Goal: Task Accomplishment & Management: Use online tool/utility

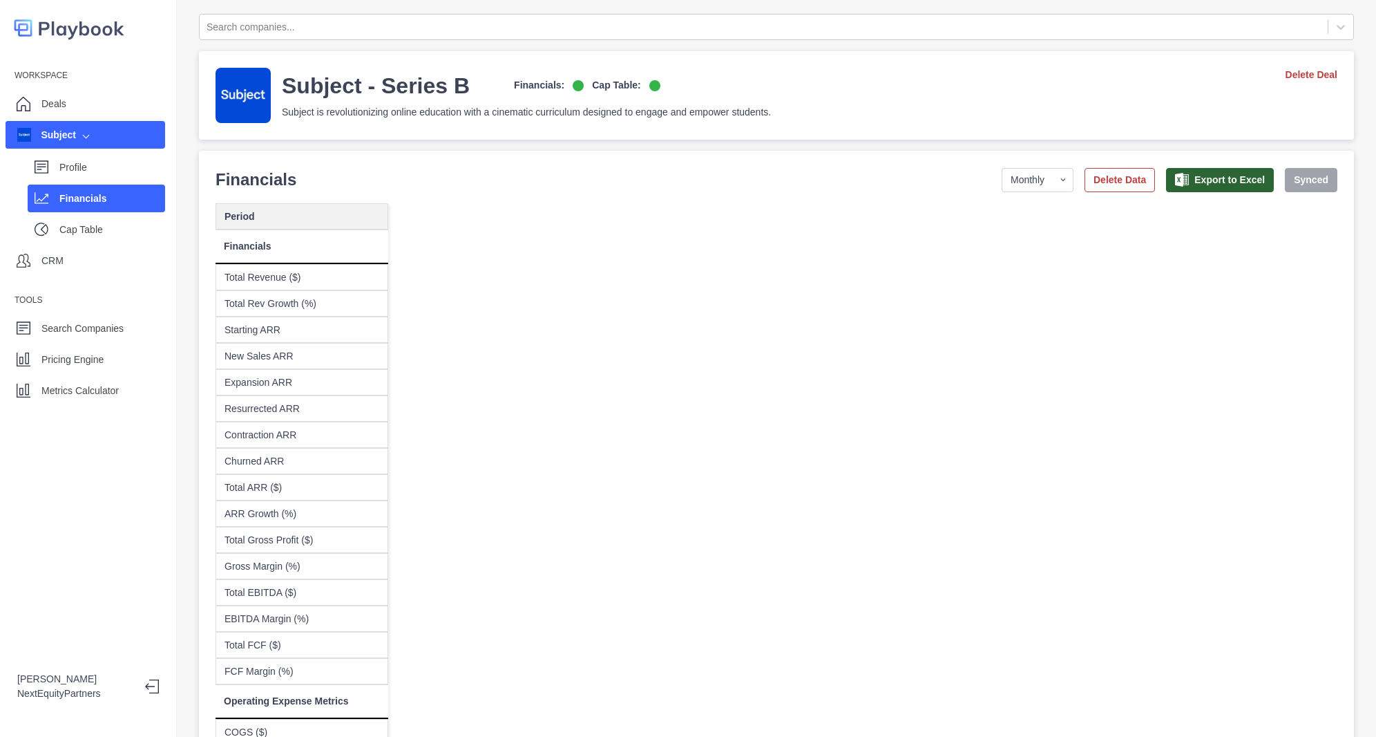
select select "monthly"
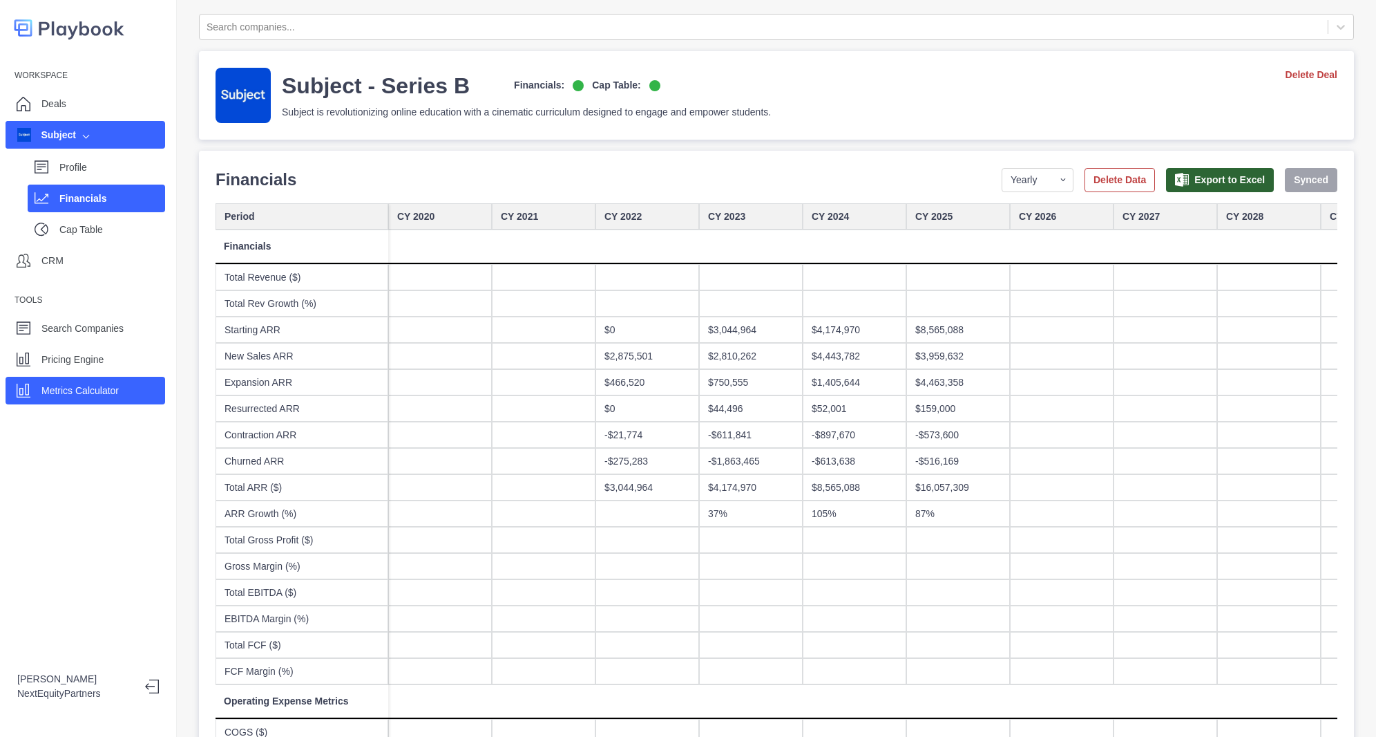
click at [111, 384] on p "Metrics Calculator" at bounding box center [79, 391] width 77 height 15
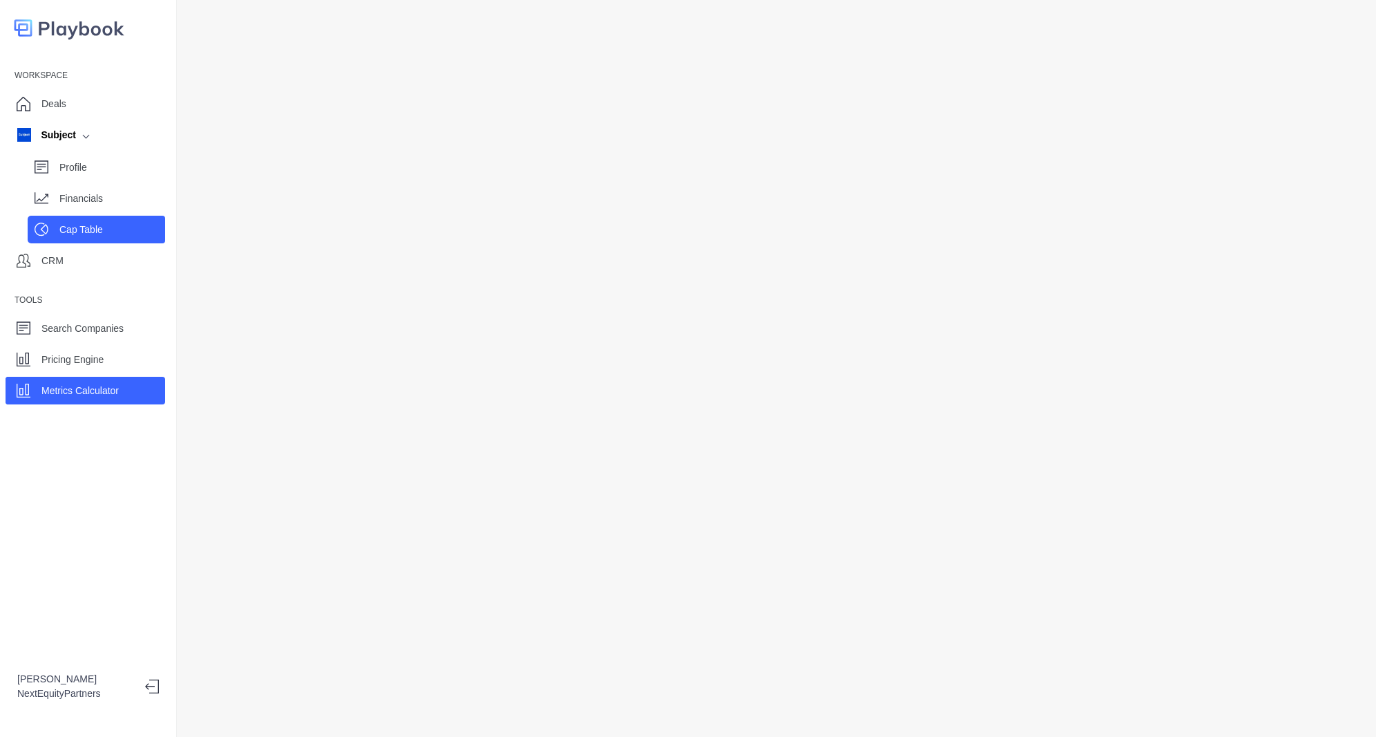
click at [86, 216] on div "Cap Table" at bounding box center [97, 230] width 138 height 28
select select "SHARE_HOLDER_TYPE_COMMON"
select select "SHARE_HOLDER_TYPE_WARRANT"
select select "SHARE_HOLDER_TYPE_OPTION"
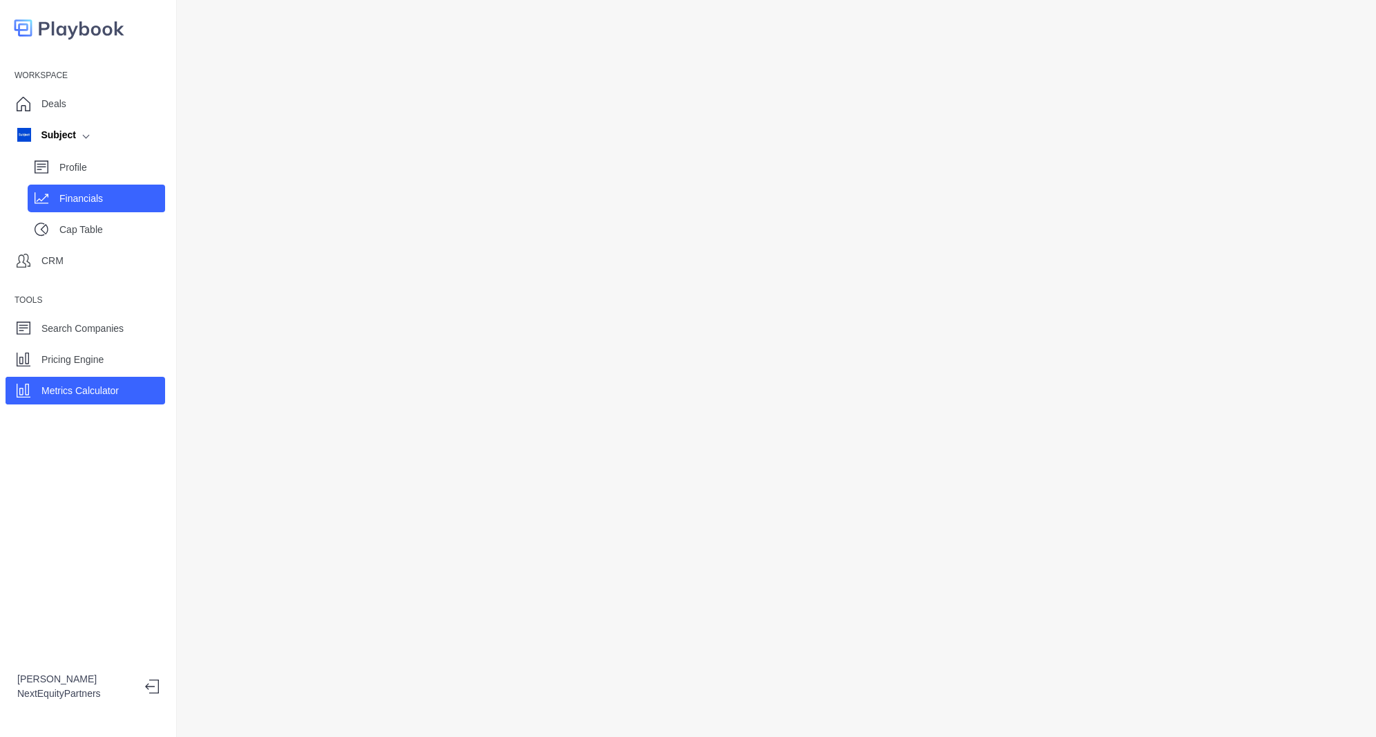
select select "SHARE_HOLDER_TYPE_OPTION"
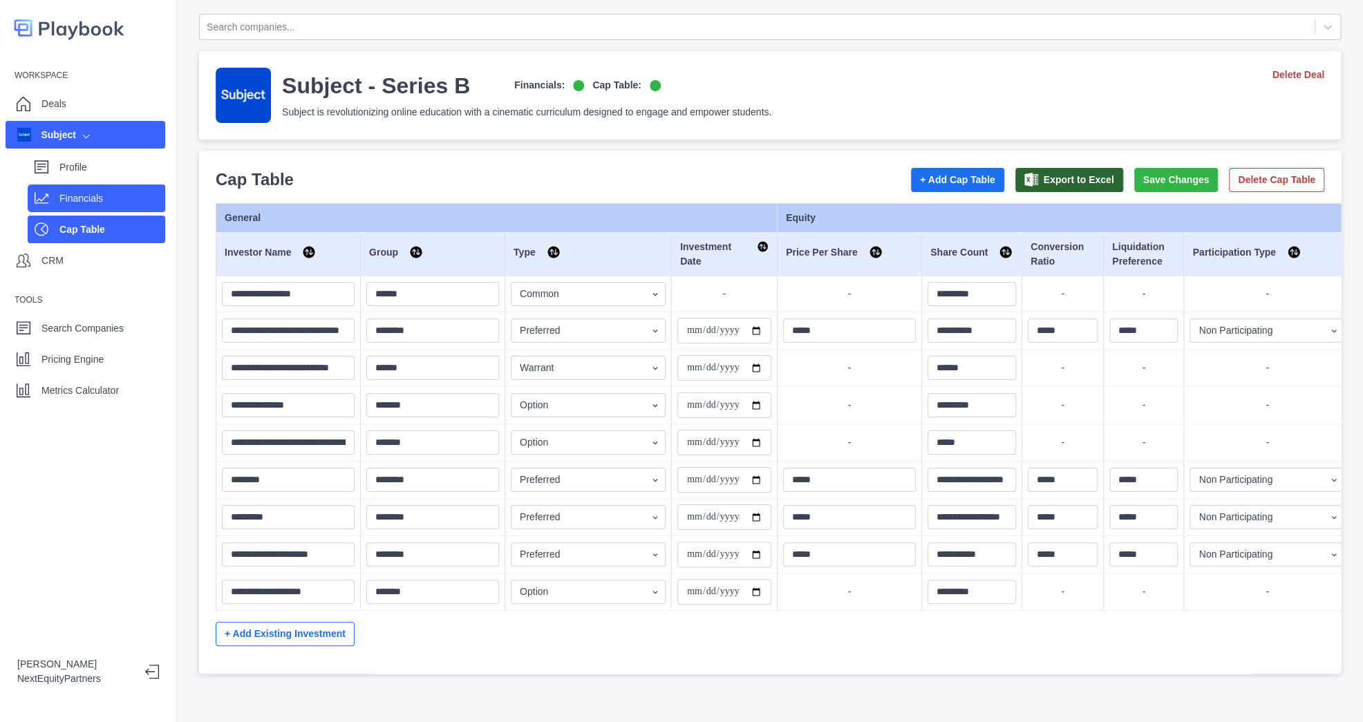
click at [88, 207] on div "Financials" at bounding box center [112, 198] width 106 height 21
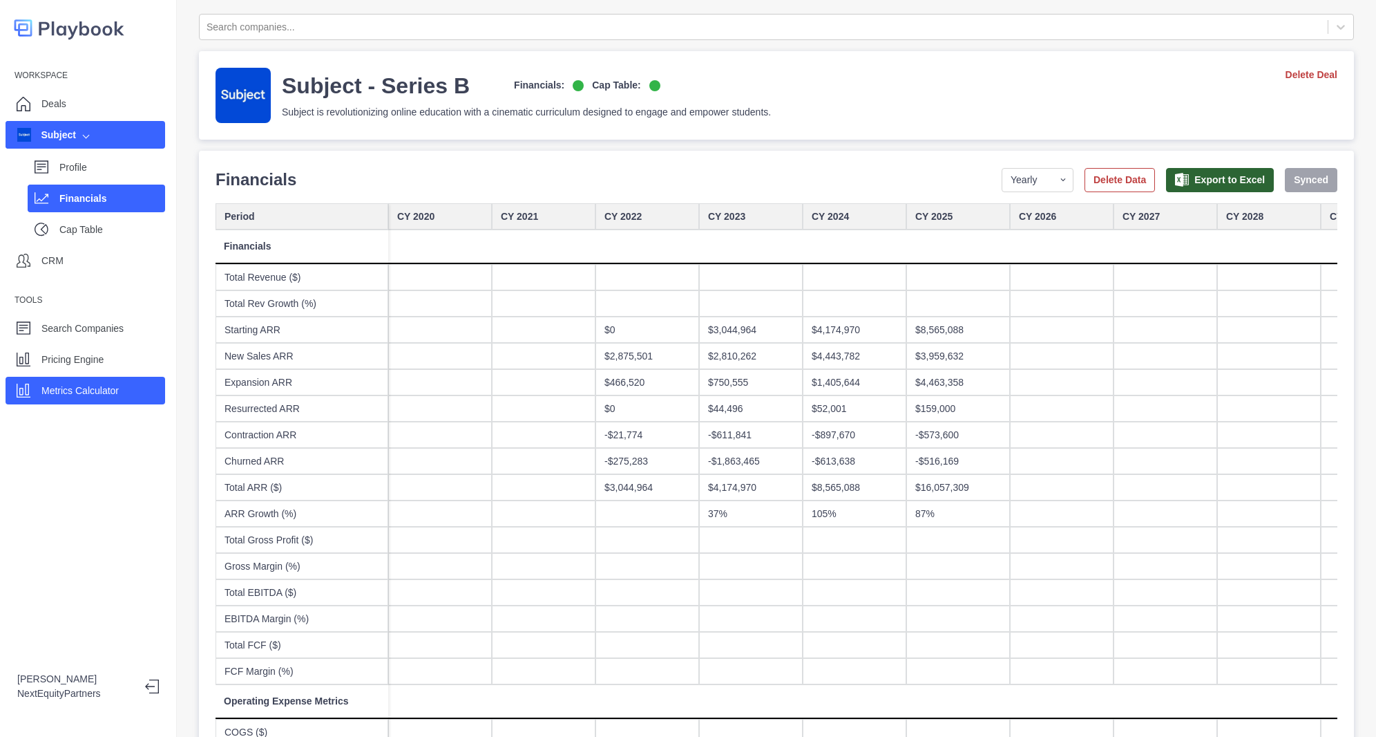
click at [95, 386] on p "Metrics Calculator" at bounding box center [79, 391] width 77 height 15
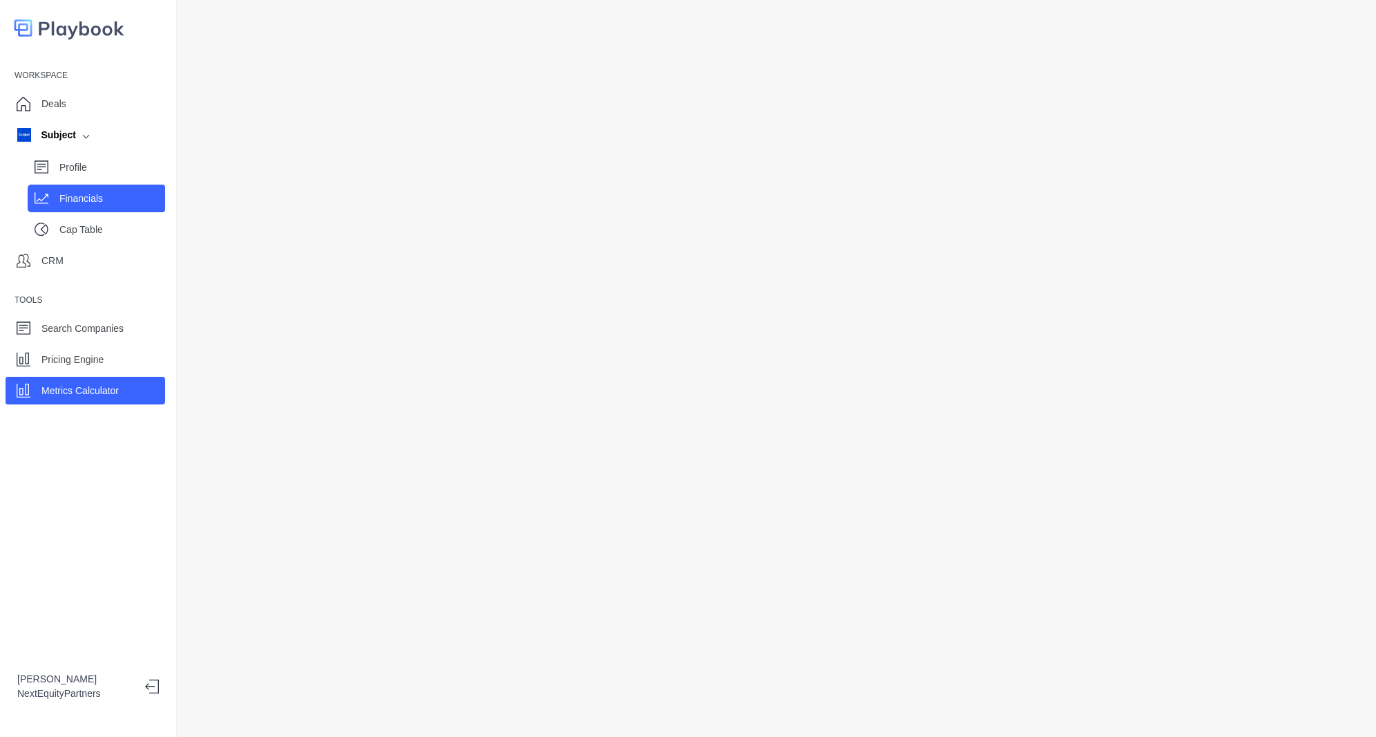
click at [135, 187] on div "Financials" at bounding box center [97, 198] width 138 height 28
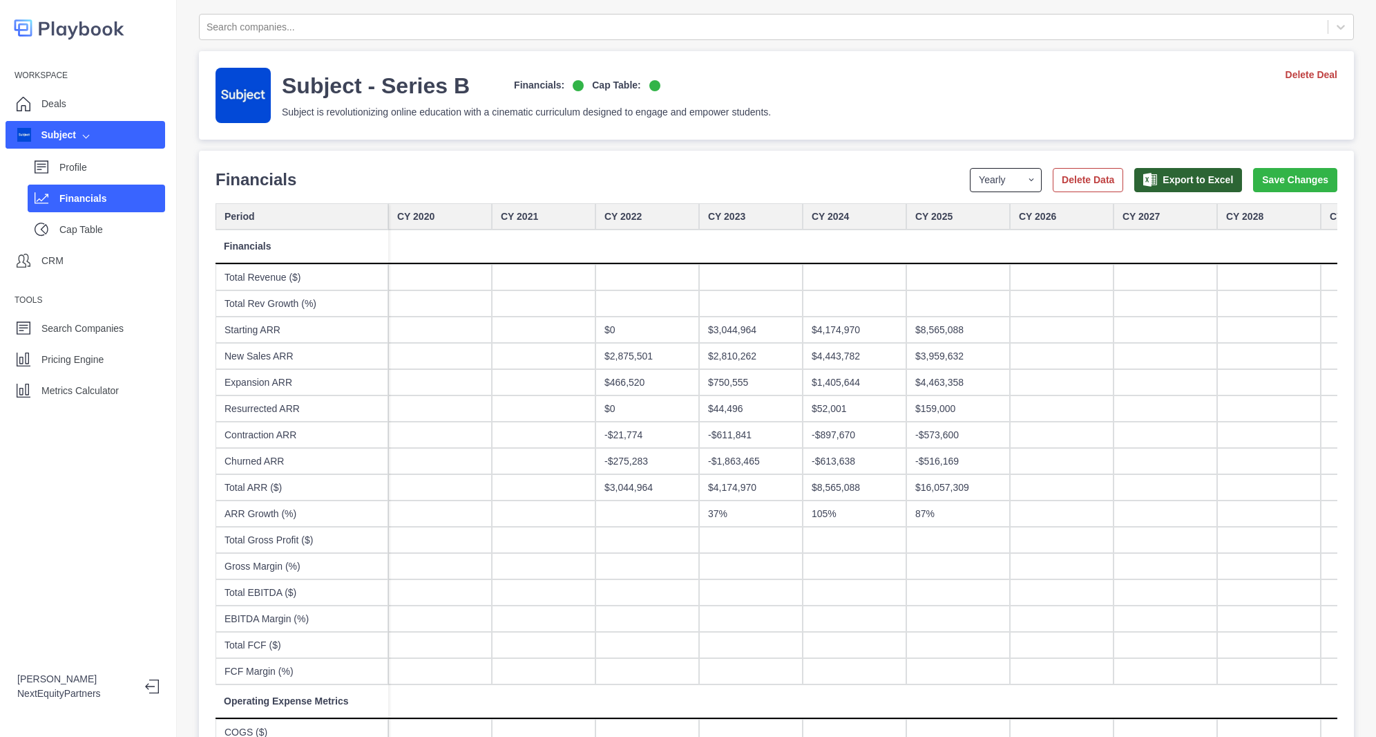
click at [970, 174] on select "Yearly Quarterly Monthly NTM LTM" at bounding box center [1006, 180] width 72 height 24
select select "monthly"
click at [970, 168] on select "Yearly Quarterly Monthly NTM LTM" at bounding box center [1006, 180] width 72 height 24
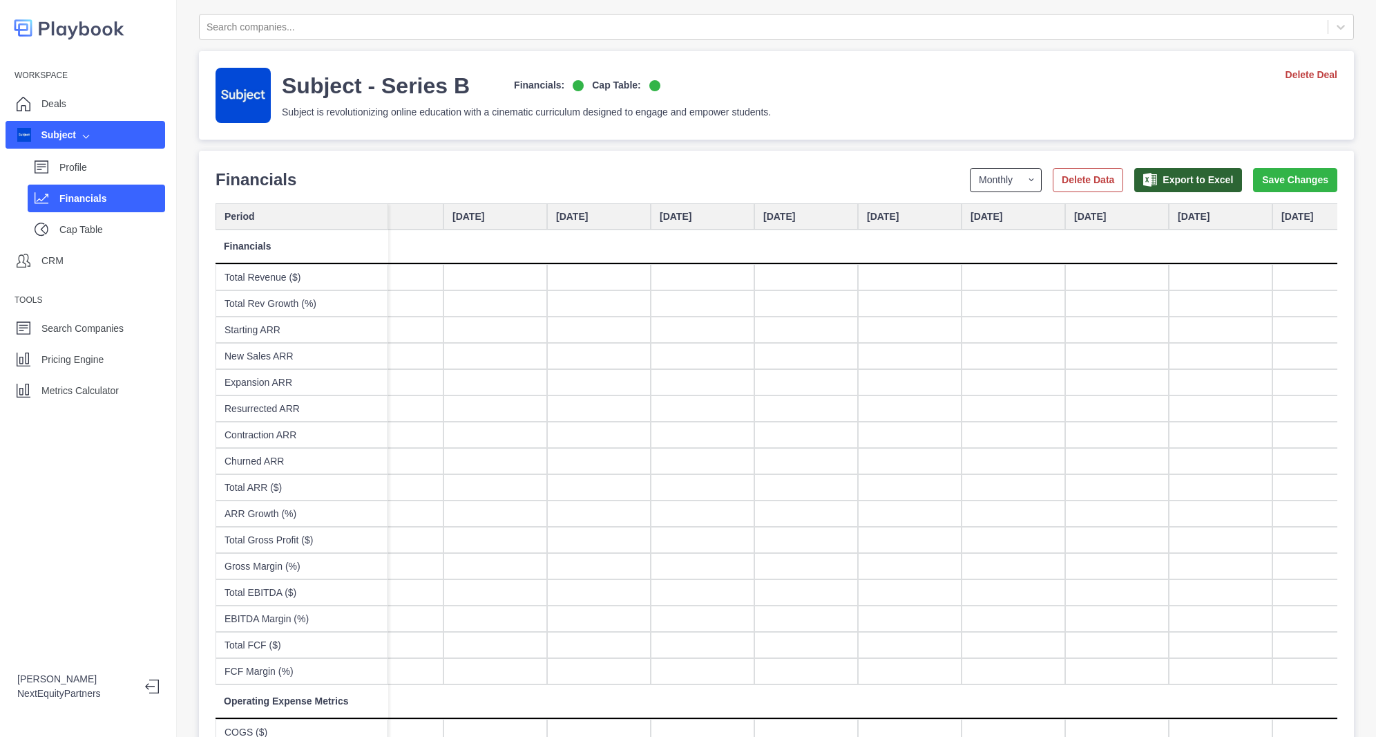
scroll to position [0, 3845]
